Goal: Use online tool/utility: Utilize a website feature to perform a specific function

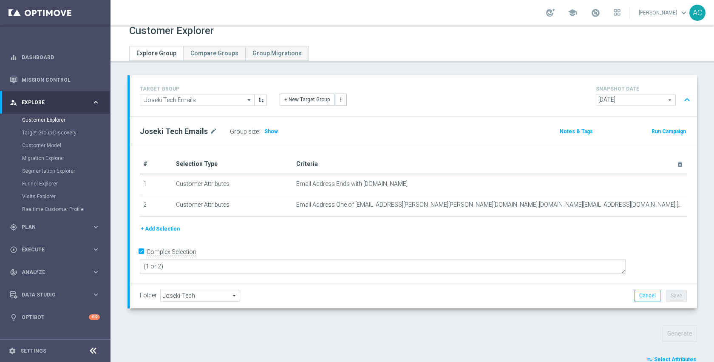
scroll to position [63, 0]
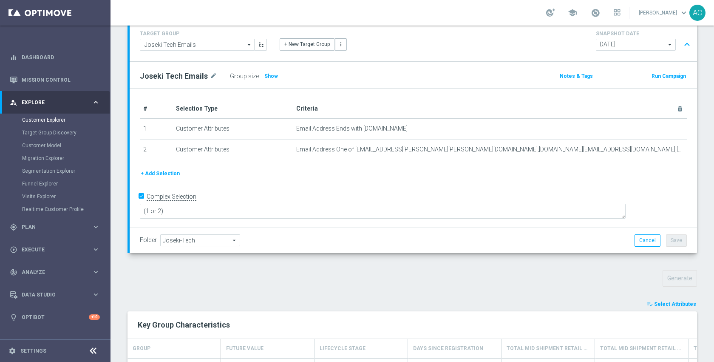
click at [656, 303] on span "Select Attributes" at bounding box center [675, 304] width 42 height 6
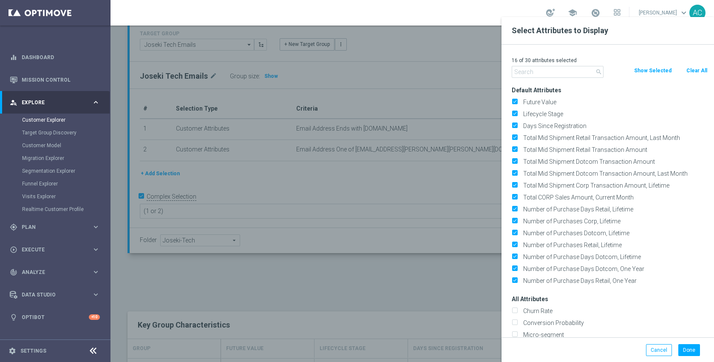
click at [695, 69] on button "Clear All" at bounding box center [697, 70] width 23 height 9
checkbox input "false"
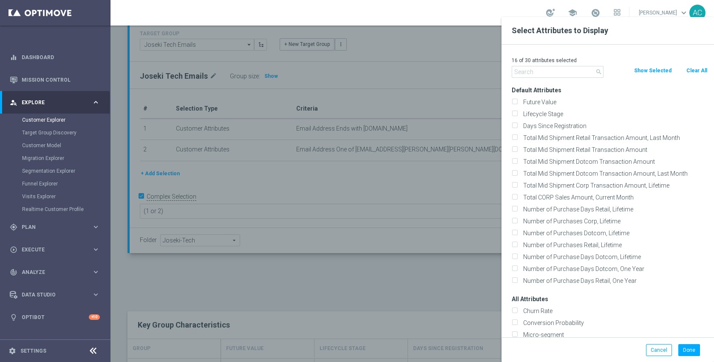
checkbox input "false"
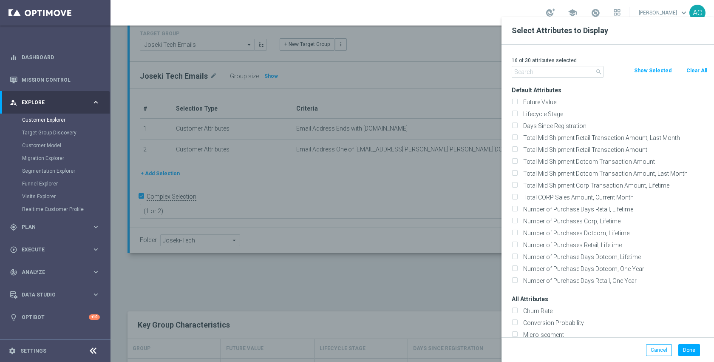
checkbox input "false"
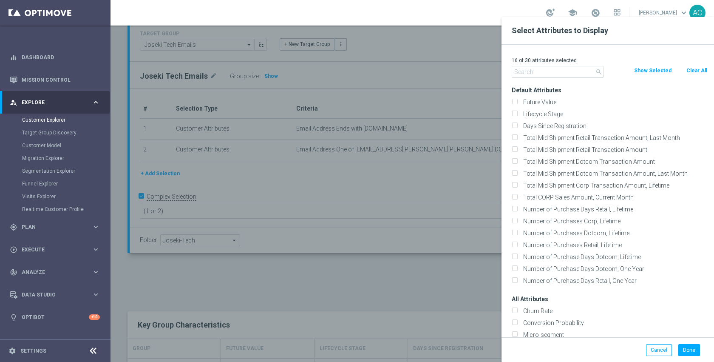
checkbox input "false"
click at [577, 71] on input "text" at bounding box center [558, 72] width 92 height 12
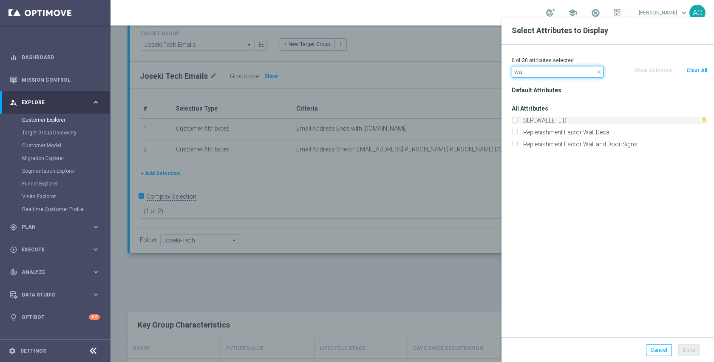
type input "wal"
click at [560, 118] on label "SLP_WALLET_ID" at bounding box center [610, 121] width 181 height 8
click at [517, 119] on input "SLP_WALLET_ID" at bounding box center [515, 122] width 6 height 6
checkbox input "true"
click at [552, 68] on input "wal" at bounding box center [558, 72] width 92 height 12
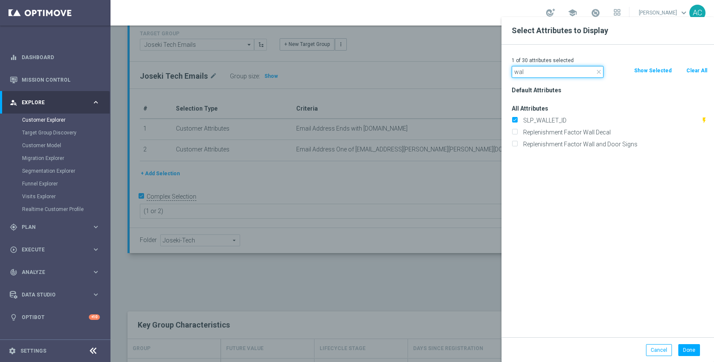
click at [552, 68] on input "wal" at bounding box center [558, 72] width 92 height 12
type input "easy"
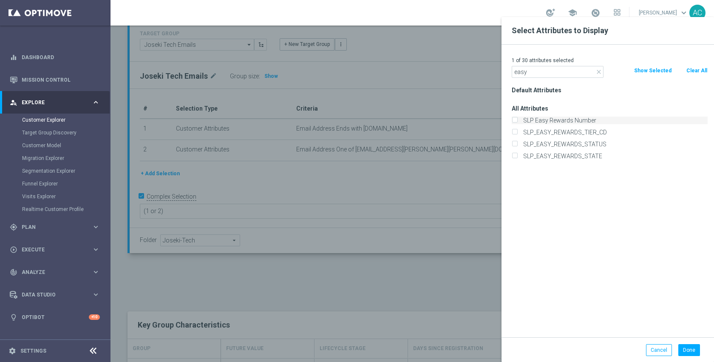
click at [555, 119] on label "SLP Easy Rewards Number" at bounding box center [614, 121] width 188 height 8
click at [517, 119] on input "SLP Easy Rewards Number" at bounding box center [515, 122] width 6 height 6
checkbox input "true"
click at [546, 77] on input "easy" at bounding box center [558, 72] width 92 height 12
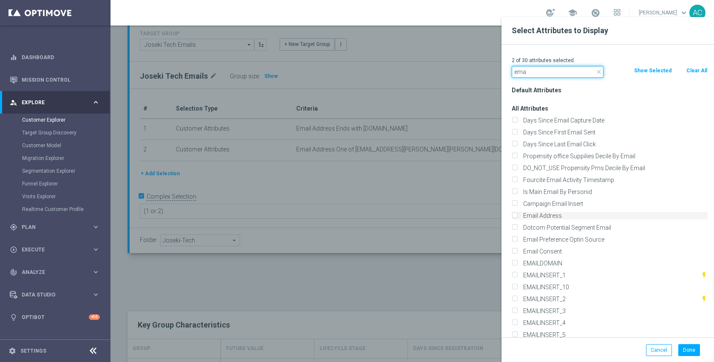
type input "ema"
click at [561, 215] on label "Email Address" at bounding box center [614, 216] width 188 height 8
click at [517, 215] on input "Email Address" at bounding box center [515, 217] width 6 height 6
checkbox input "true"
click at [689, 351] on button "Done" at bounding box center [690, 350] width 22 height 12
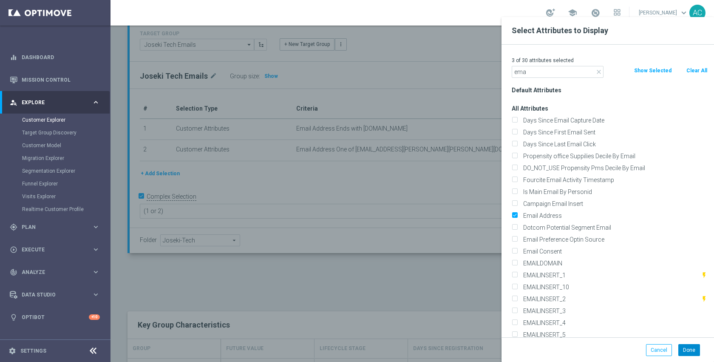
type input "Search"
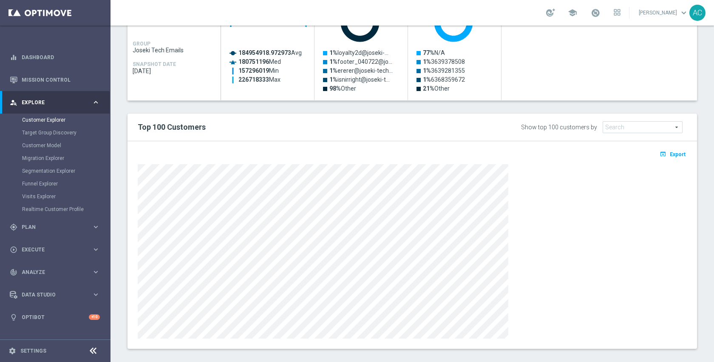
scroll to position [433, 0]
